Goal: Task Accomplishment & Management: Manage account settings

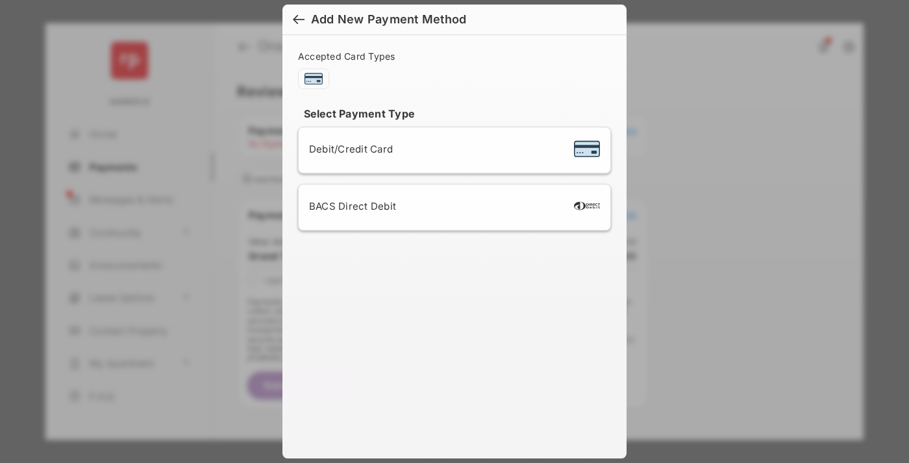
click at [452, 207] on div "BACS Direct Debit" at bounding box center [454, 208] width 291 height 25
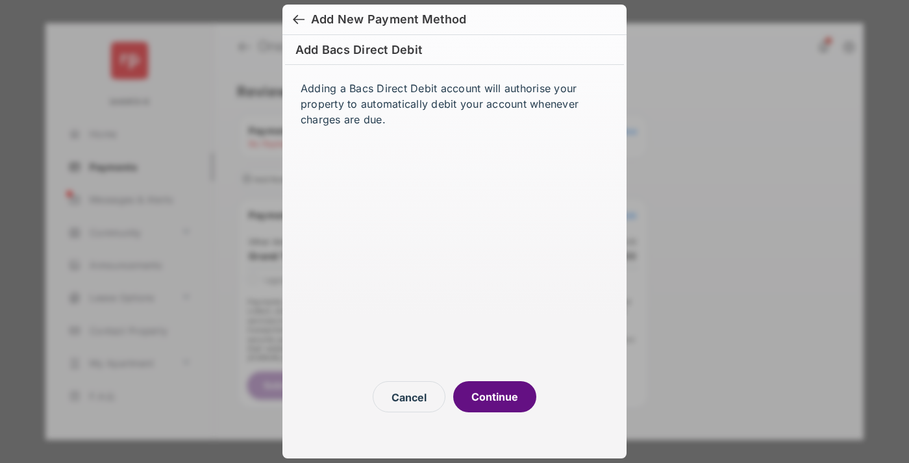
click at [495, 397] on button "Continue" at bounding box center [494, 396] width 83 height 31
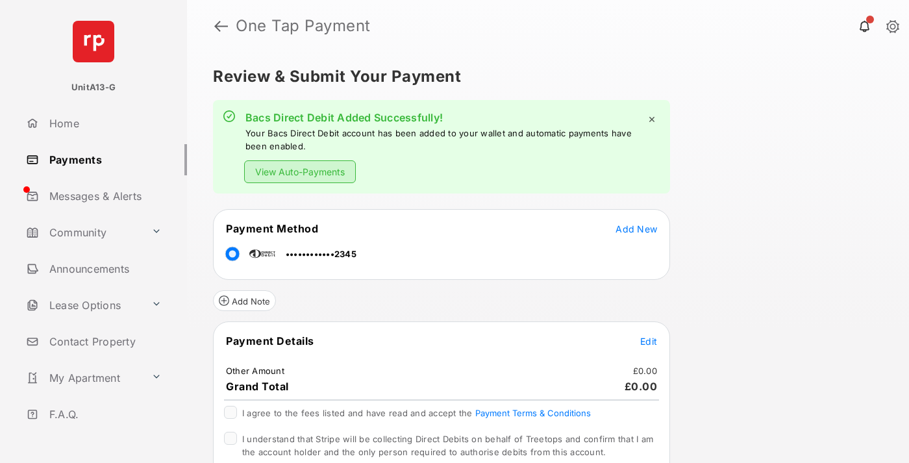
click at [101, 159] on link "Payments" at bounding box center [104, 159] width 166 height 31
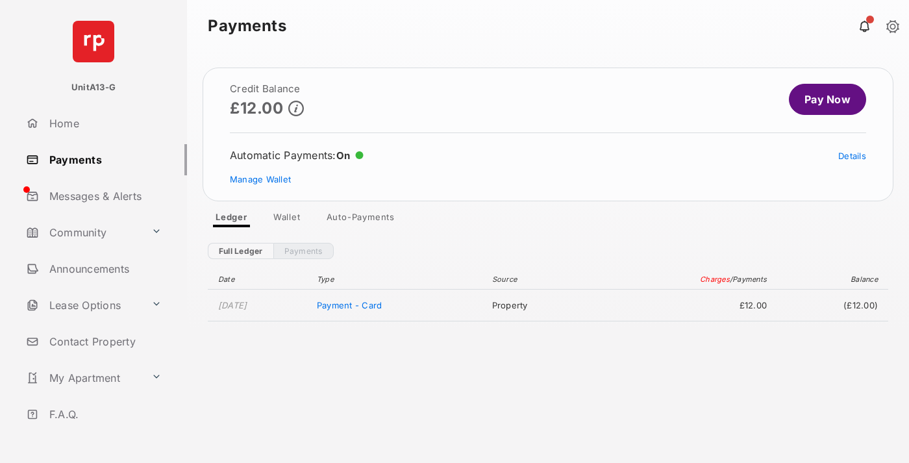
click at [260, 179] on link "Manage Wallet" at bounding box center [260, 179] width 61 height 10
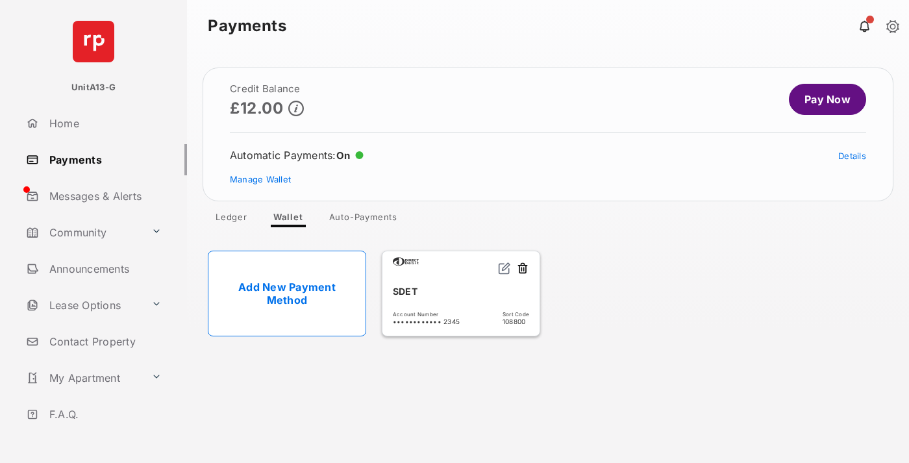
click at [852, 156] on link "Details" at bounding box center [853, 156] width 28 height 10
